Goal: Entertainment & Leisure: Consume media (video, audio)

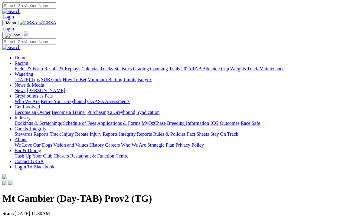
click at [27, 66] on link "Fields & Form" at bounding box center [29, 68] width 28 height 5
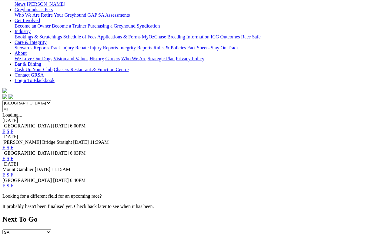
scroll to position [97, 0]
click at [5, 172] on link "E" at bounding box center [3, 174] width 3 height 5
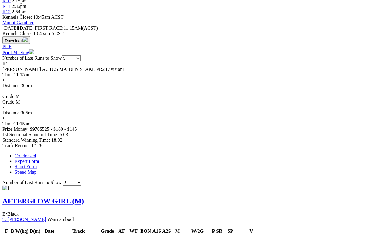
scroll to position [267, 0]
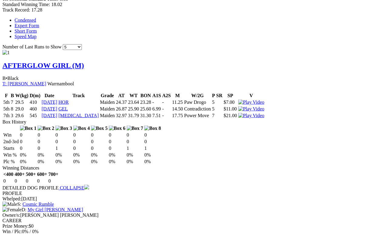
scroll to position [403, 0]
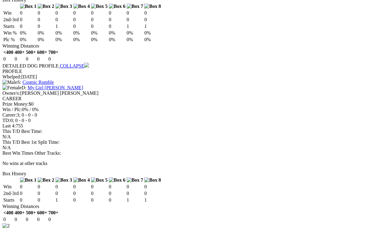
scroll to position [523, 0]
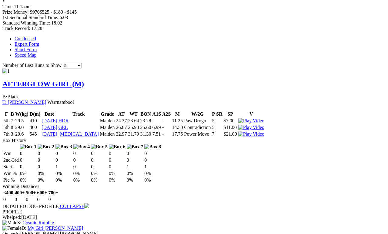
scroll to position [371, 0]
